Goal: Check status: Check status

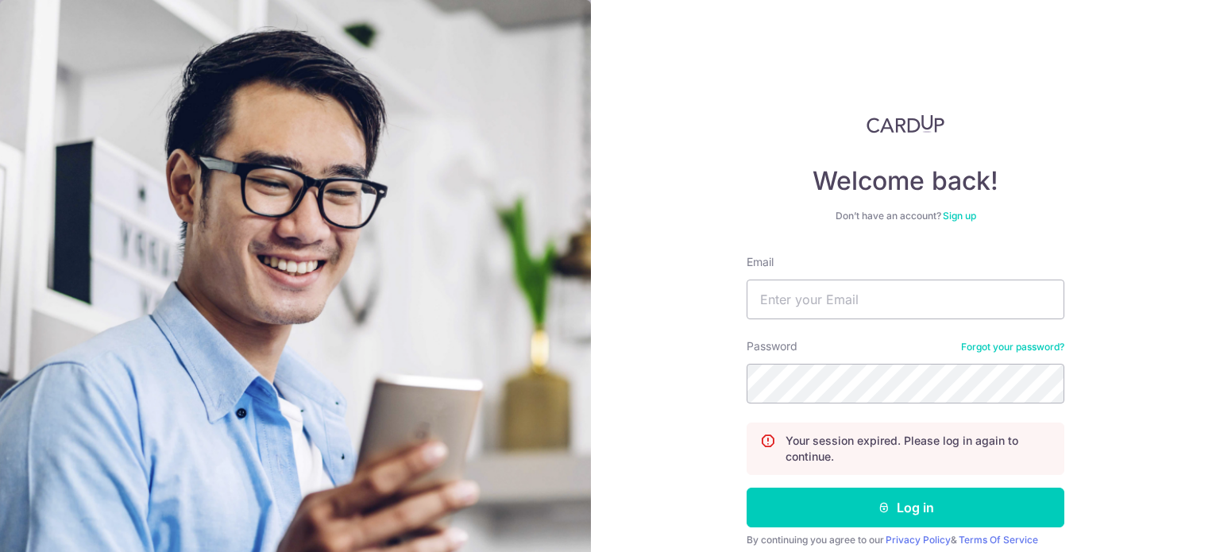
type input "[DOMAIN_NAME][EMAIL_ADDRESS][DOMAIN_NAME]"
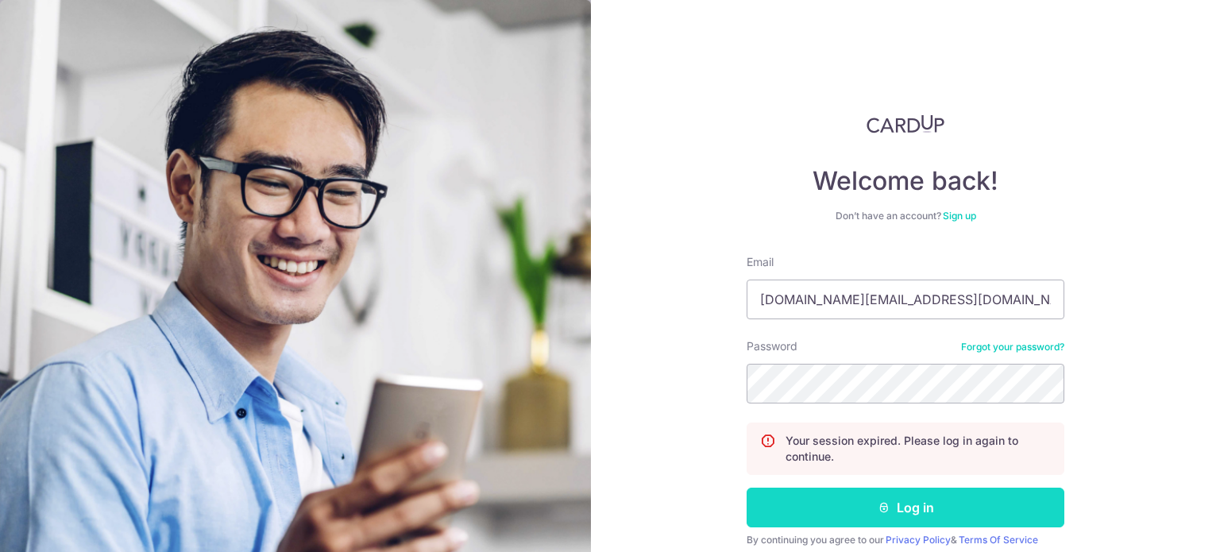
click at [858, 507] on button "Log in" at bounding box center [906, 508] width 318 height 40
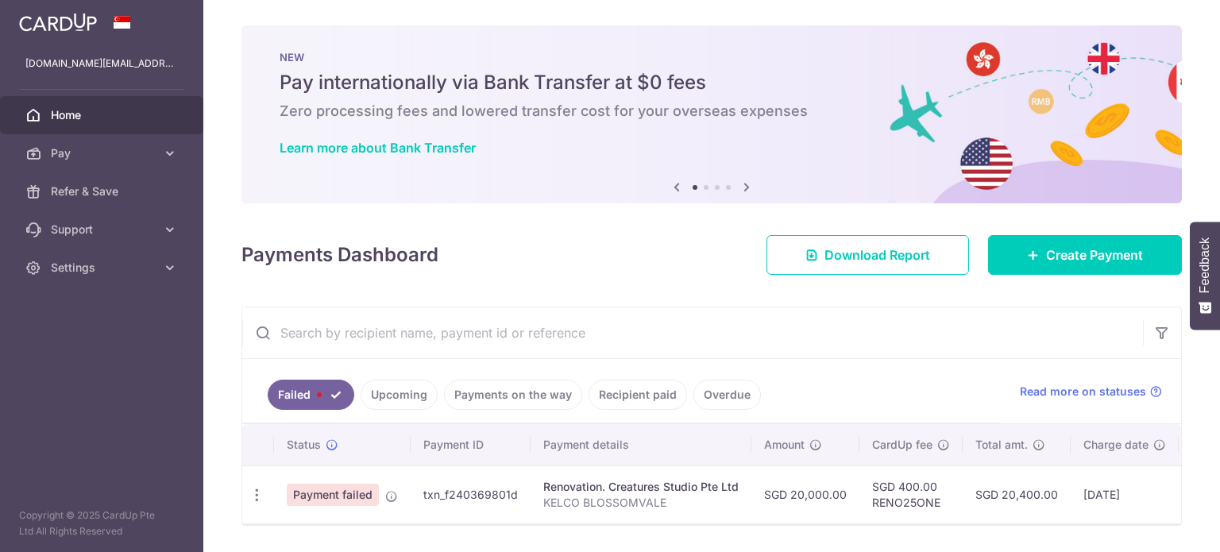
click at [400, 401] on link "Upcoming" at bounding box center [399, 395] width 77 height 30
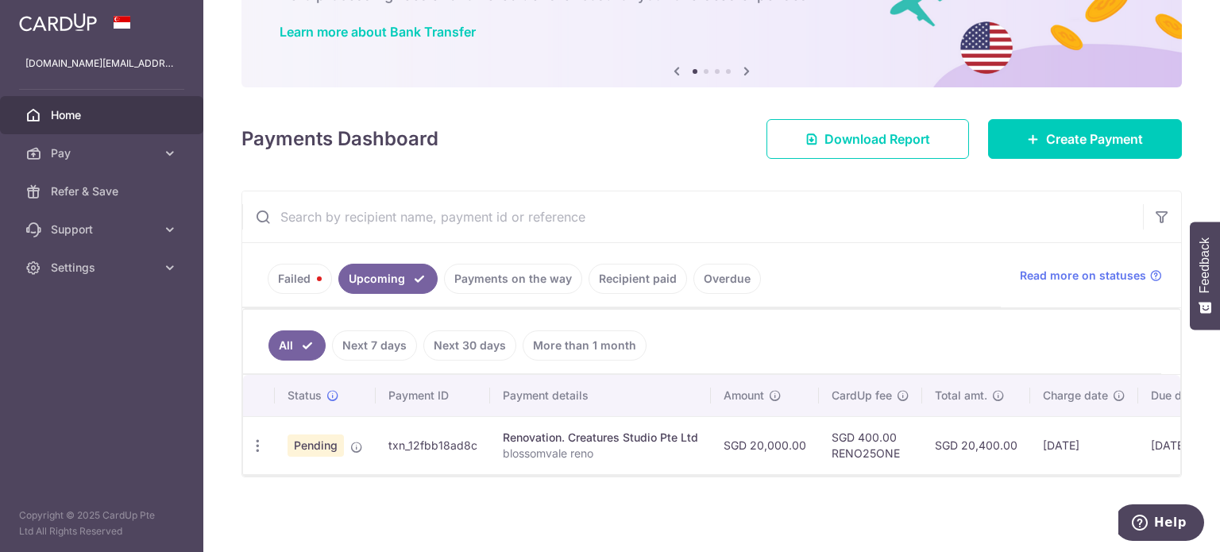
click at [302, 276] on link "Failed" at bounding box center [300, 279] width 64 height 30
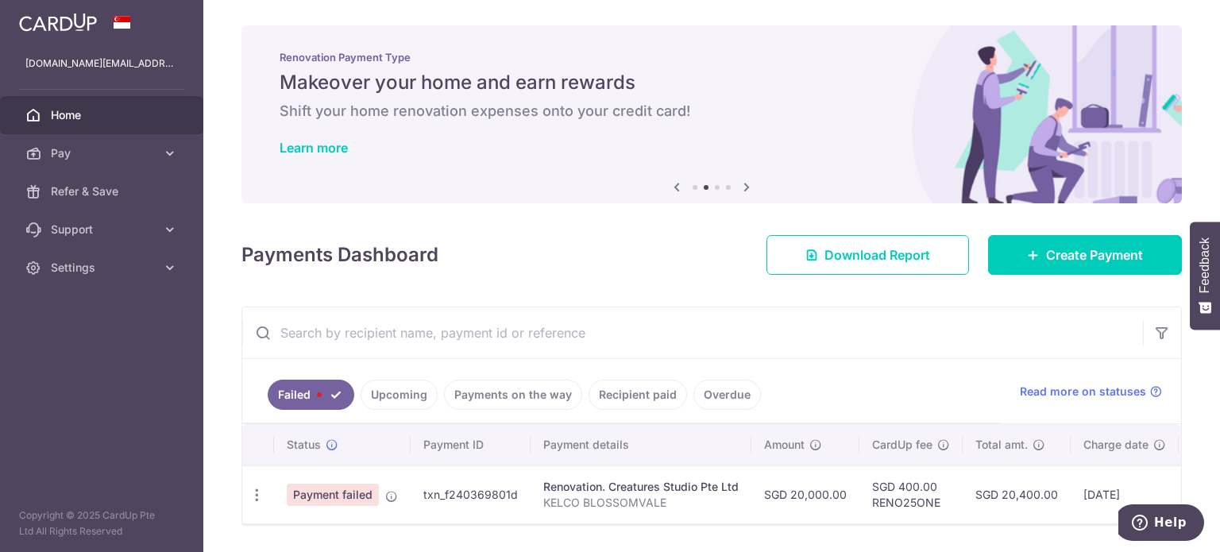
click at [415, 396] on link "Upcoming" at bounding box center [399, 395] width 77 height 30
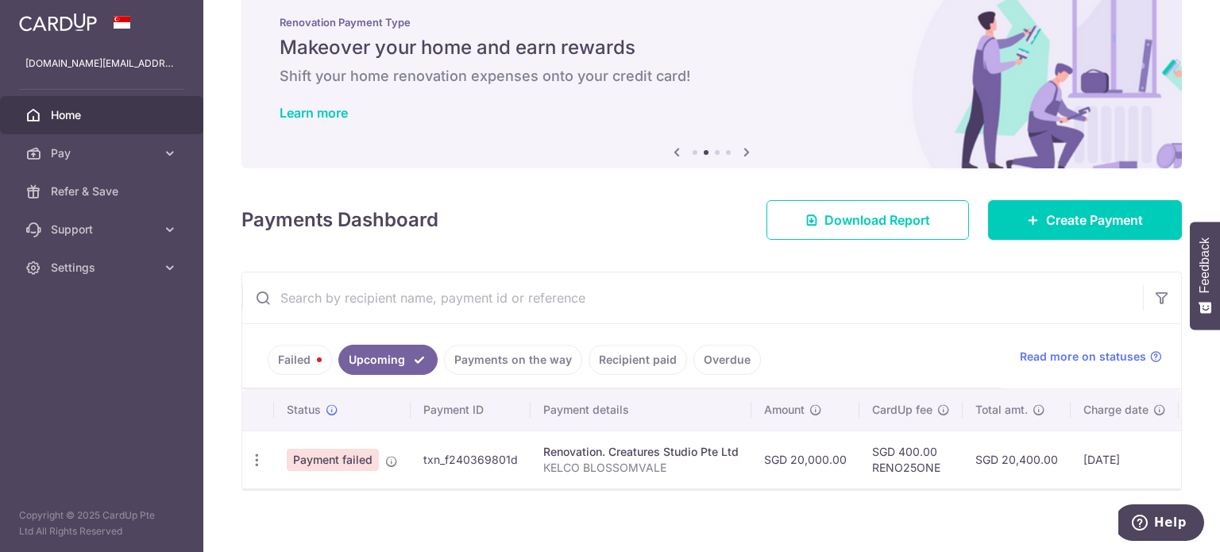
scroll to position [54, 0]
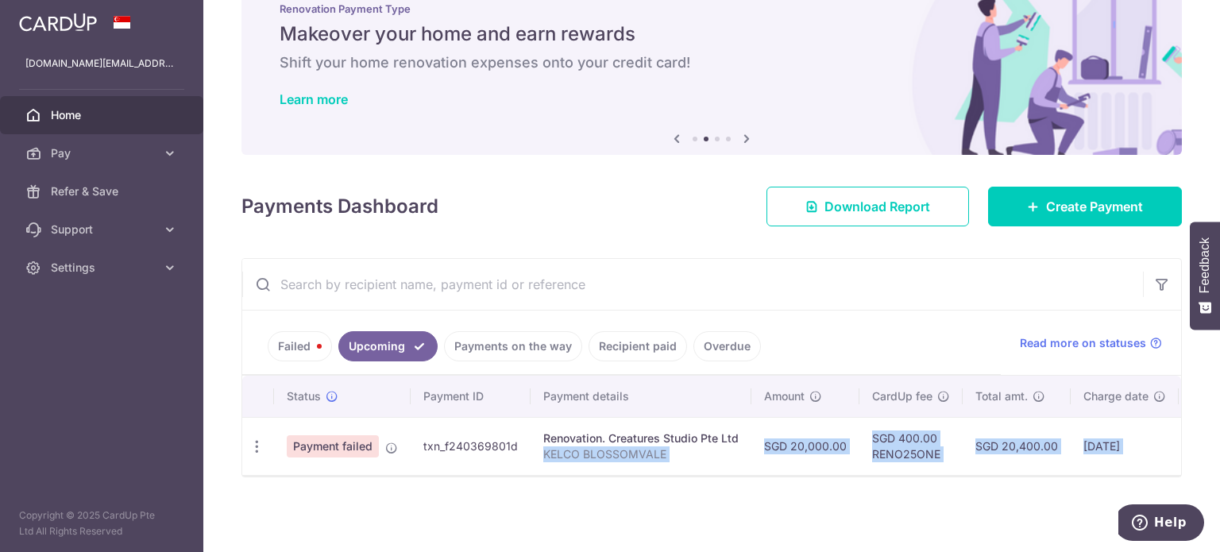
drag, startPoint x: 747, startPoint y: 466, endPoint x: 864, endPoint y: 479, distance: 118.3
click at [864, 479] on div "× Pause Schedule Pause all future payments in this series Pause just this one p…" at bounding box center [711, 276] width 1017 height 552
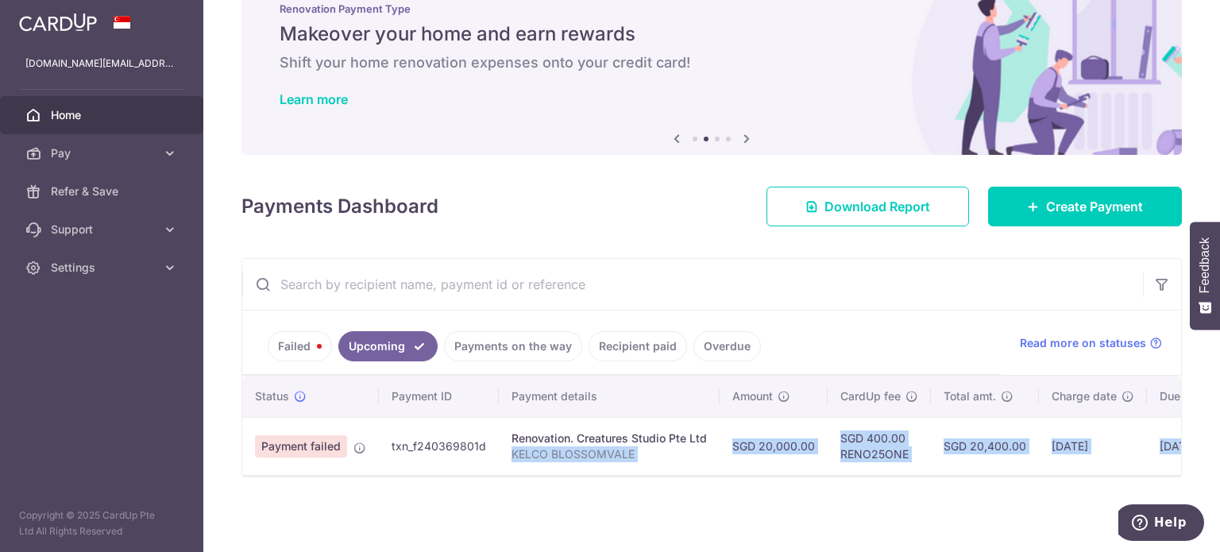
scroll to position [0, 0]
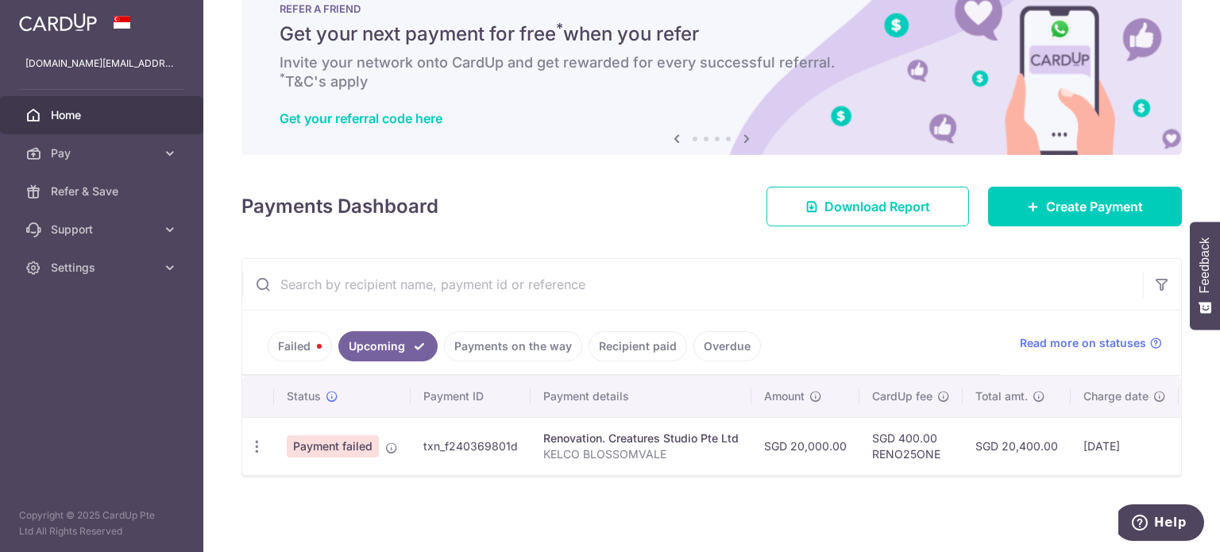
click at [391, 346] on link "Upcoming" at bounding box center [387, 346] width 99 height 30
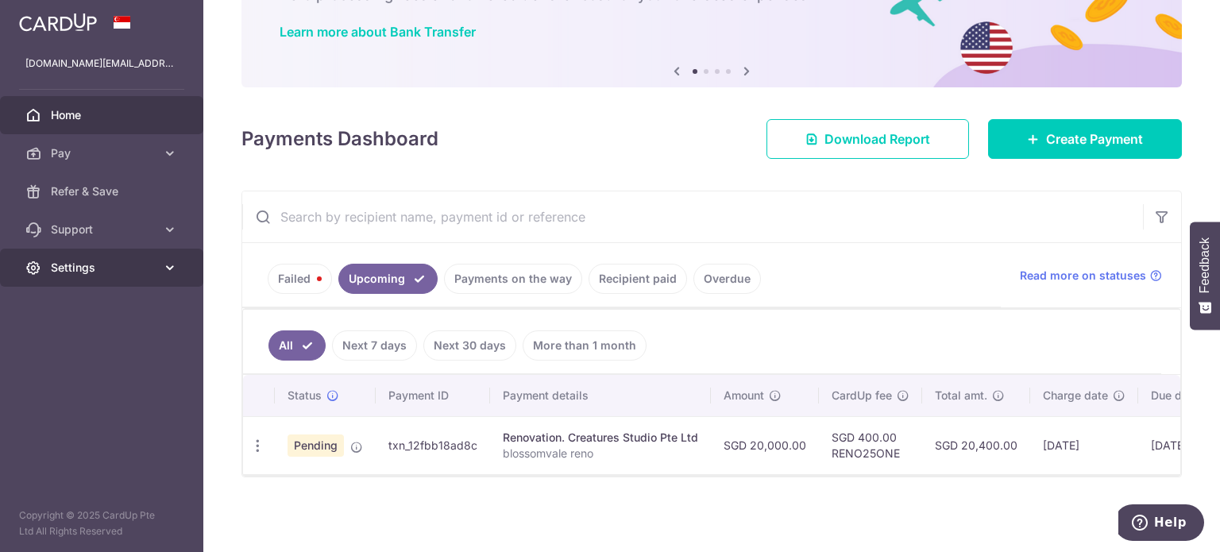
click at [99, 263] on span "Settings" at bounding box center [103, 268] width 105 height 16
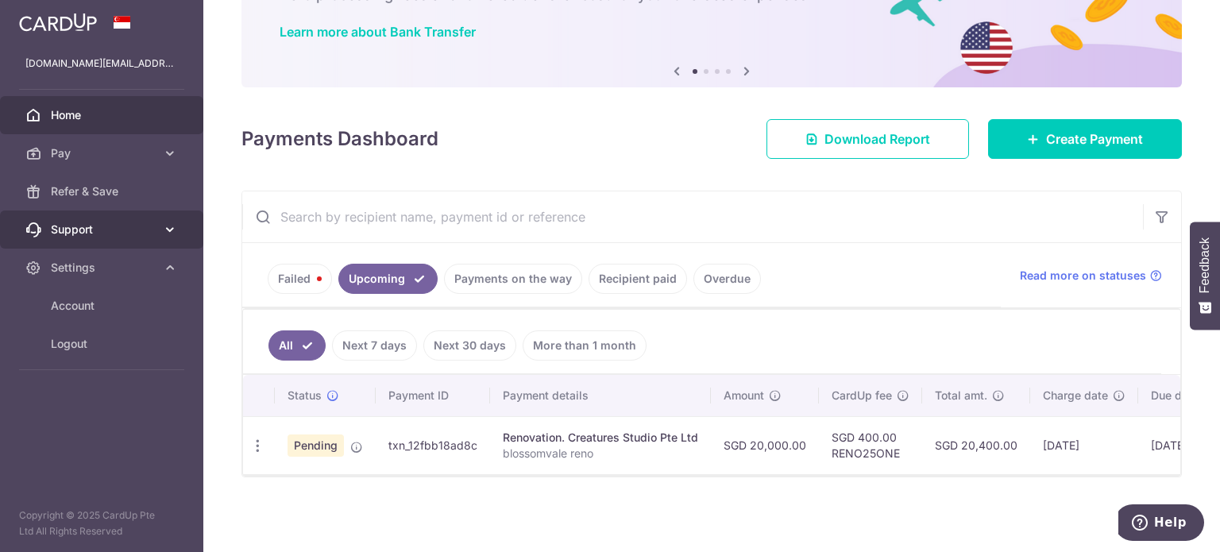
click at [107, 234] on span "Support" at bounding box center [103, 230] width 105 height 16
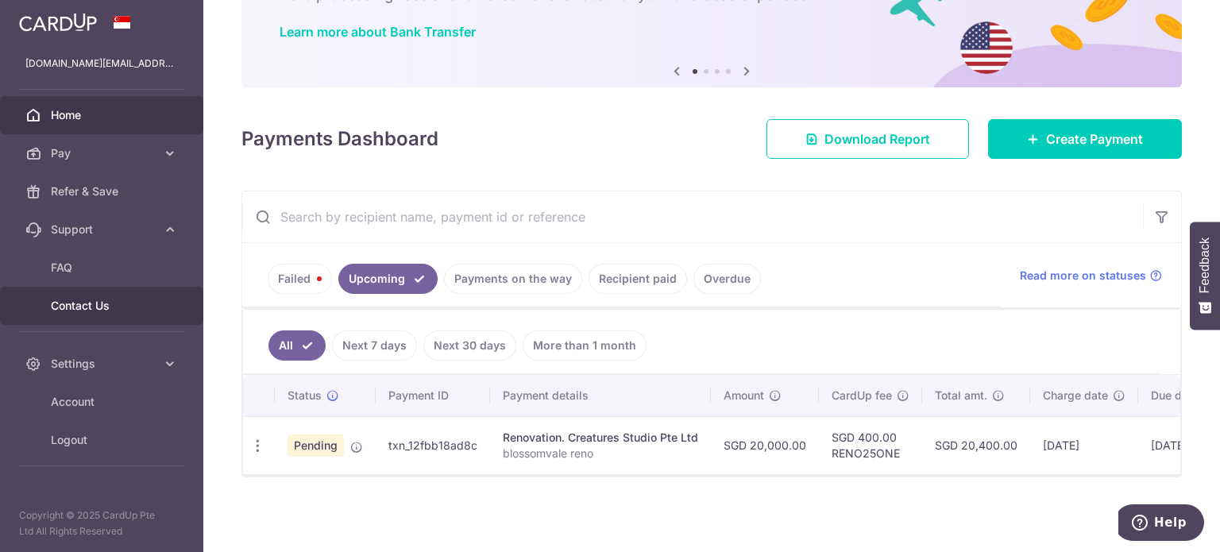
click at [100, 305] on span "Contact Us" at bounding box center [103, 306] width 105 height 16
